Goal: Information Seeking & Learning: Learn about a topic

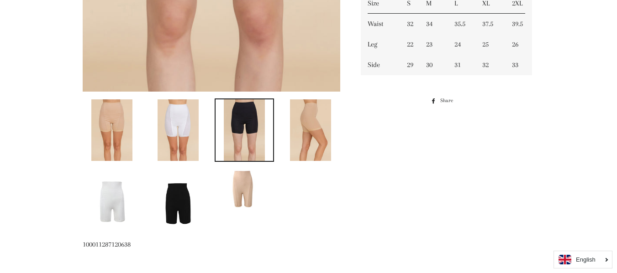
scroll to position [395, 0]
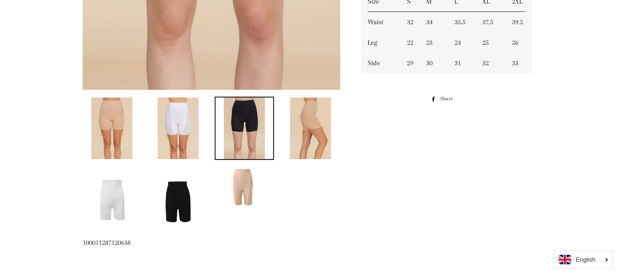
click at [314, 141] on img at bounding box center [310, 129] width 41 height 62
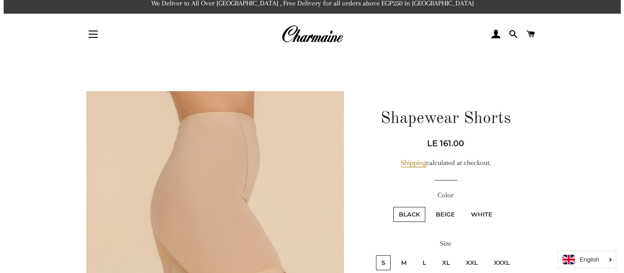
scroll to position [0, 0]
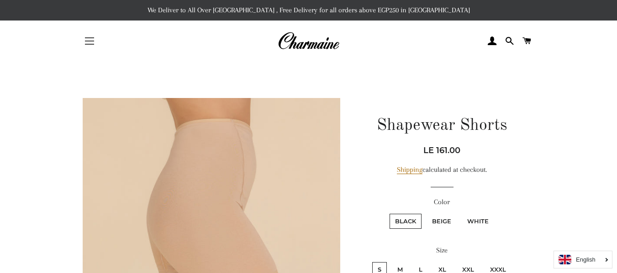
click at [94, 40] on button "Site navigation" at bounding box center [89, 41] width 23 height 23
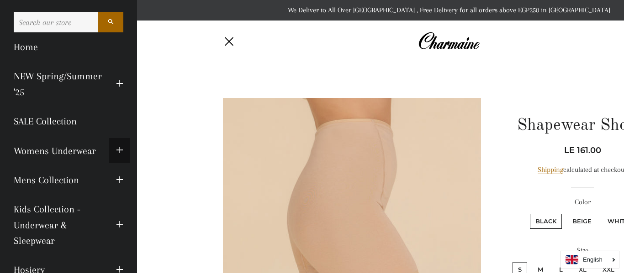
click at [109, 145] on button "Expand submenu Womens Underwear Collapse submenu Womens Underwear" at bounding box center [119, 150] width 21 height 25
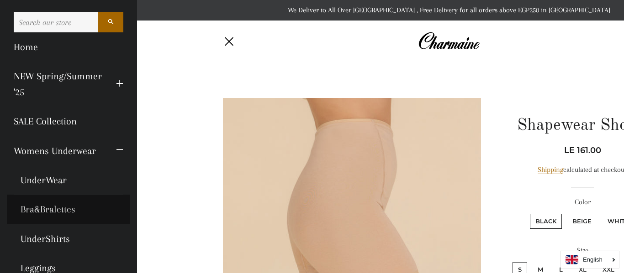
click at [41, 203] on link "Bra&Bralettes" at bounding box center [68, 209] width 123 height 29
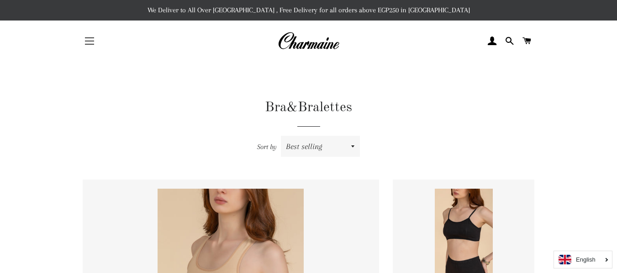
click at [83, 35] on button "Site navigation" at bounding box center [89, 41] width 23 height 23
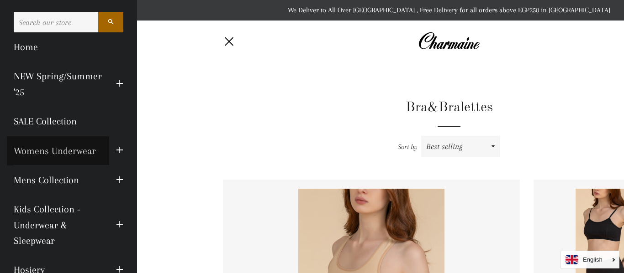
click at [44, 154] on link "Womens Underwear" at bounding box center [58, 151] width 102 height 29
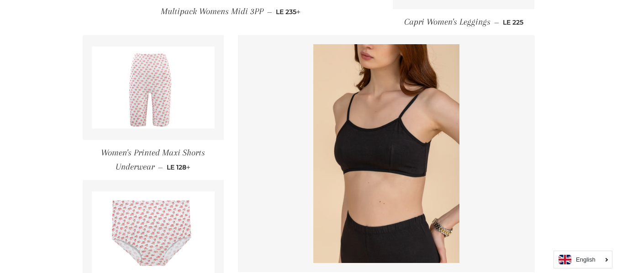
scroll to position [1429, 0]
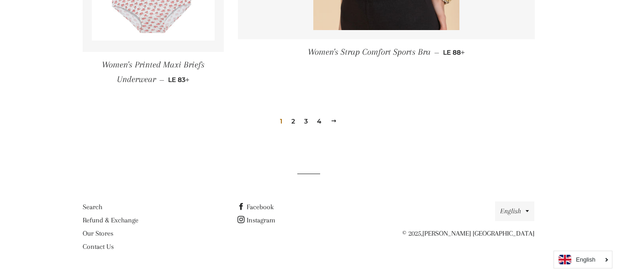
click at [297, 124] on link "2" at bounding box center [293, 122] width 11 height 14
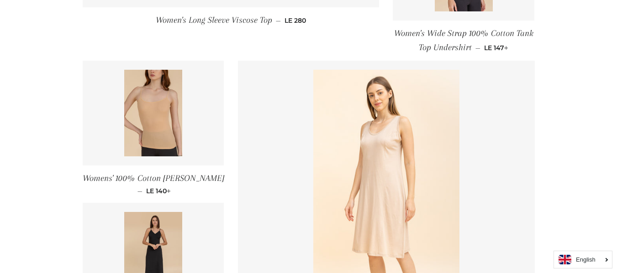
scroll to position [1438, 0]
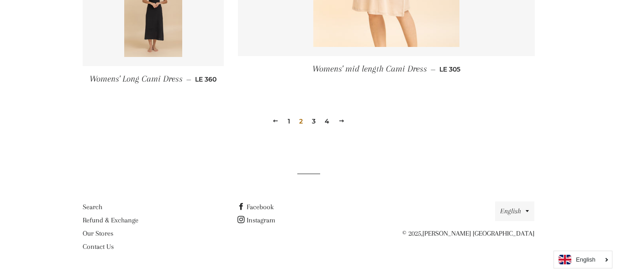
click at [312, 123] on link "3" at bounding box center [313, 122] width 11 height 14
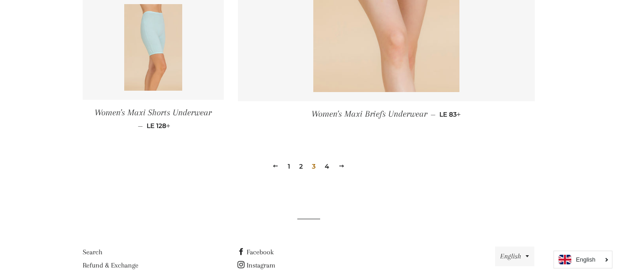
scroll to position [1317, 0]
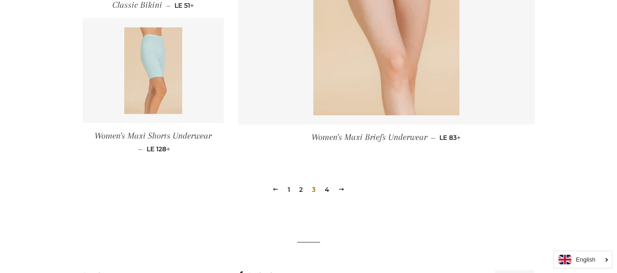
click at [323, 189] on link "4" at bounding box center [327, 190] width 12 height 14
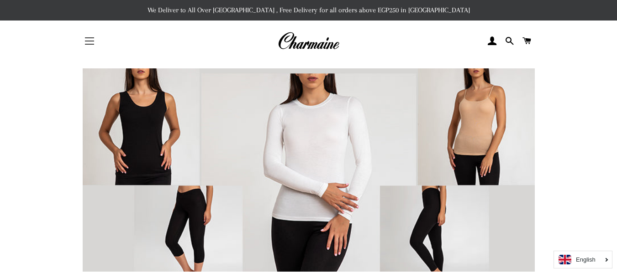
click at [84, 37] on button "Site navigation" at bounding box center [89, 41] width 23 height 23
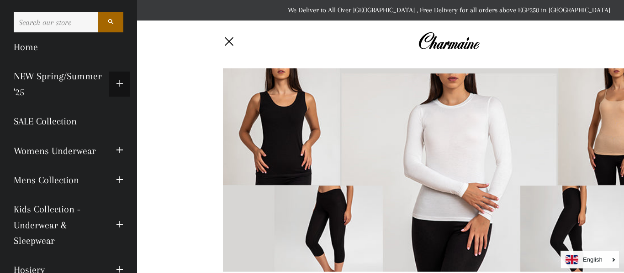
click at [116, 86] on span "button" at bounding box center [119, 84] width 7 height 11
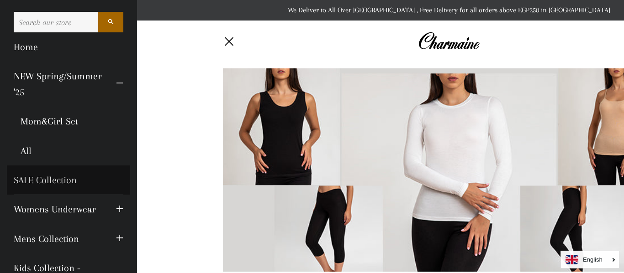
click at [47, 173] on link "SALE Collection" at bounding box center [68, 180] width 123 height 29
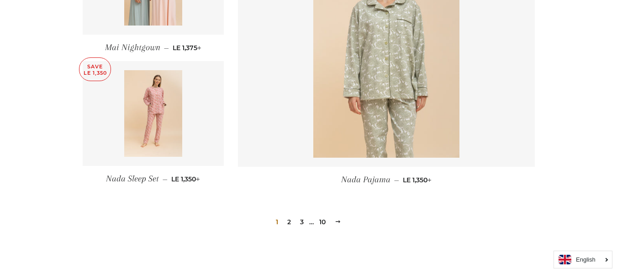
scroll to position [1302, 0]
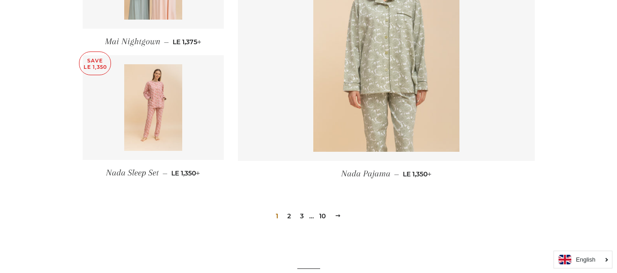
click at [288, 210] on link "2" at bounding box center [289, 217] width 11 height 14
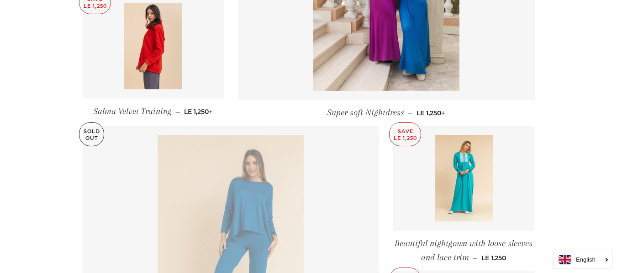
scroll to position [785, 0]
